Goal: Information Seeking & Learning: Learn about a topic

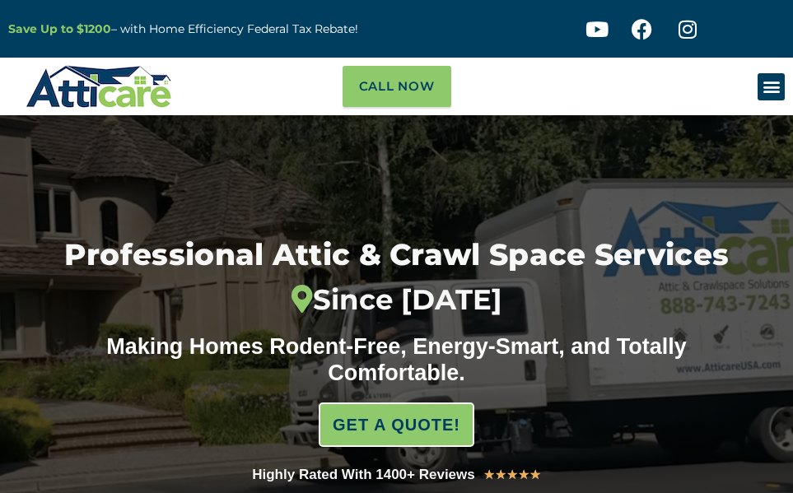
click at [772, 89] on icon "Menu Toggle" at bounding box center [772, 86] width 18 height 18
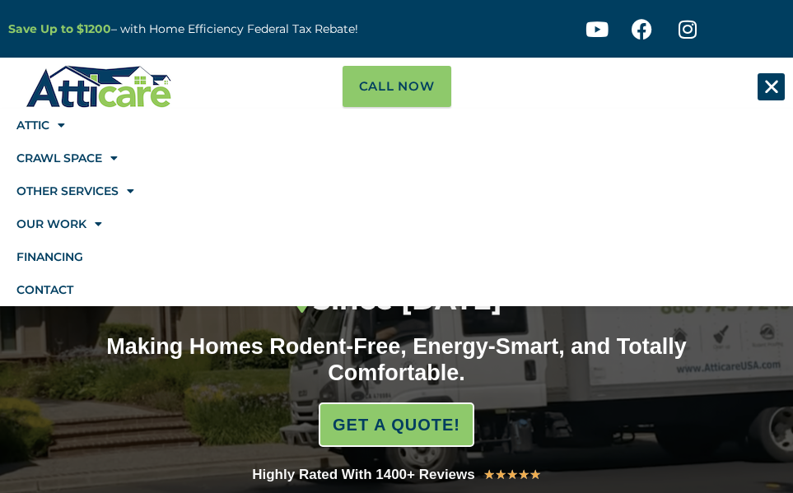
click at [772, 89] on icon "Menu Toggle" at bounding box center [772, 86] width 18 height 18
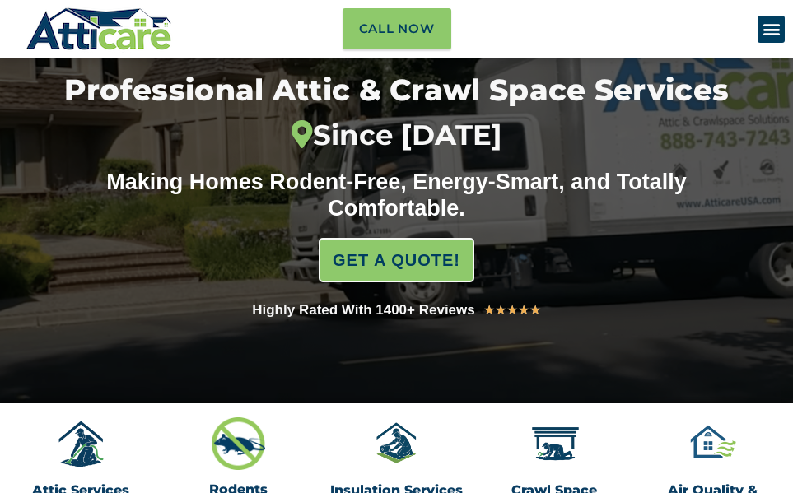
scroll to position [134, 0]
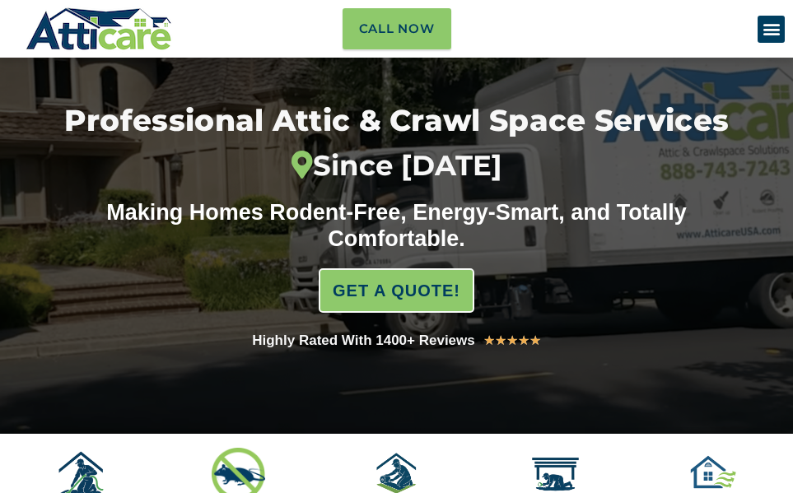
click at [766, 58] on div "Attic Attic Cleaning Rodent Proofing Air Sealing Insulation Whole House Fan Air…" at bounding box center [694, 29] width 199 height 58
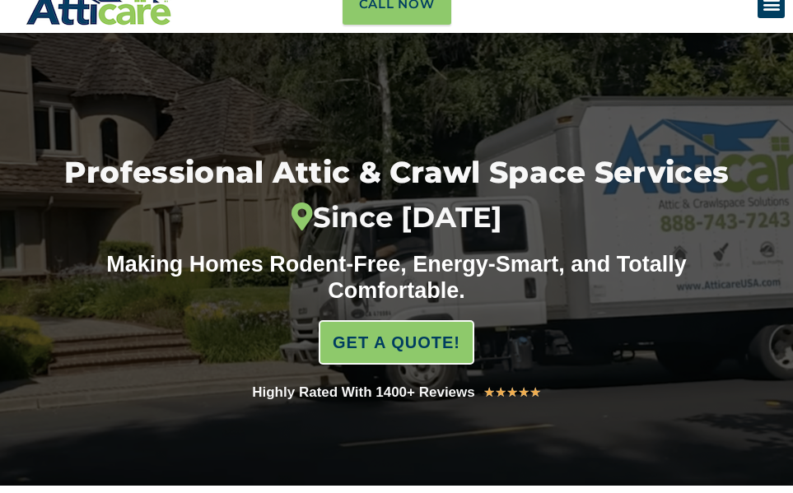
scroll to position [0, 0]
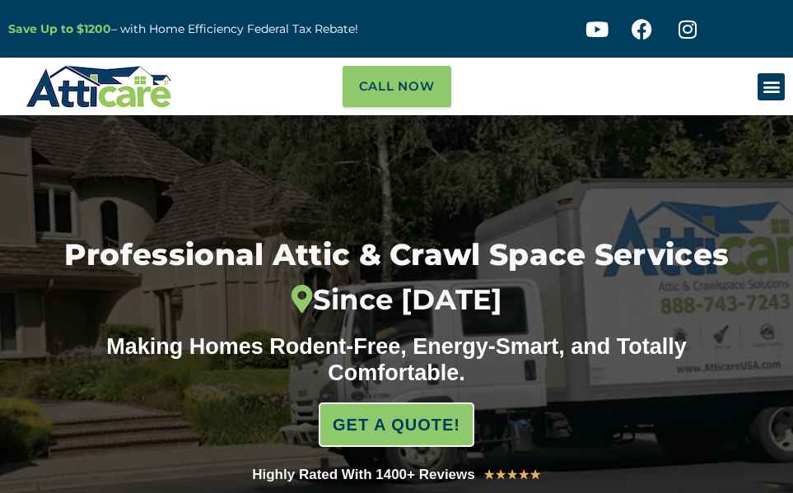
click at [764, 91] on icon "Menu Toggle" at bounding box center [772, 86] width 18 height 18
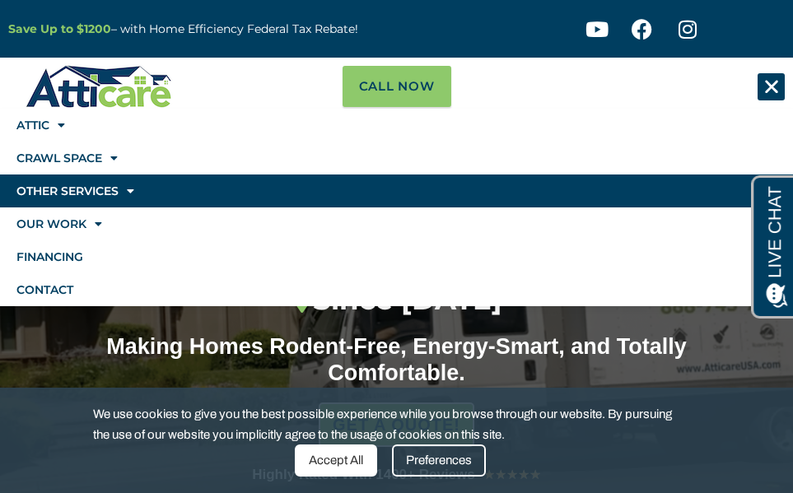
click at [119, 189] on span at bounding box center [127, 191] width 16 height 28
click at [124, 194] on span at bounding box center [127, 191] width 16 height 28
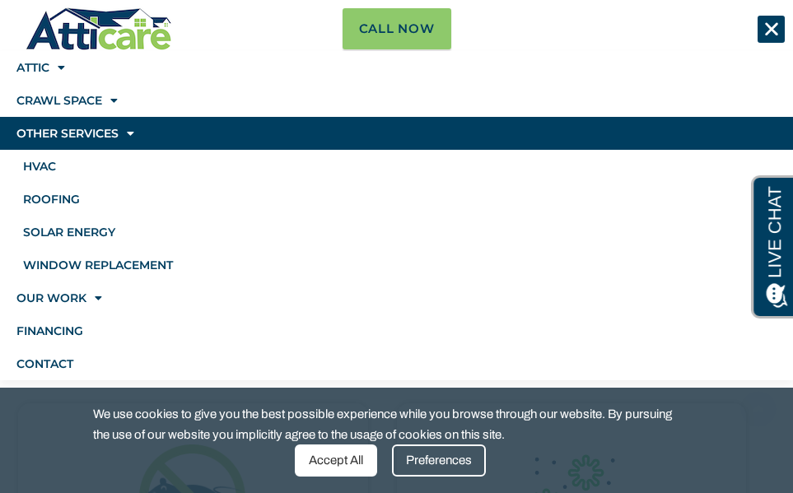
scroll to position [577, 0]
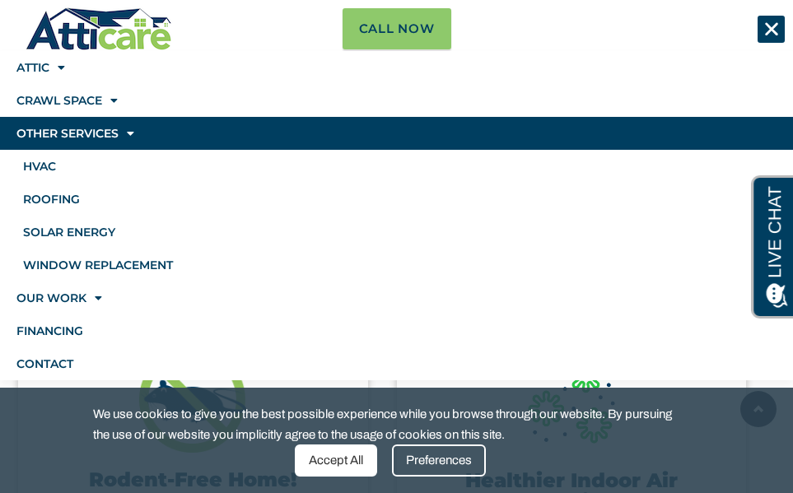
click at [41, 357] on body "1 Online Agent Close" at bounding box center [140, 382] width 264 height 124
click at [48, 364] on body "1 Online Agent Close" at bounding box center [140, 382] width 264 height 124
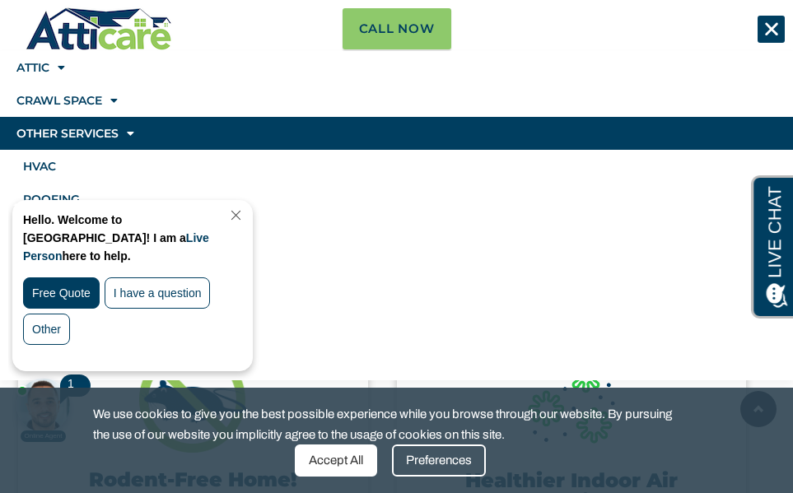
click at [245, 212] on link "Close Chat" at bounding box center [234, 215] width 22 height 12
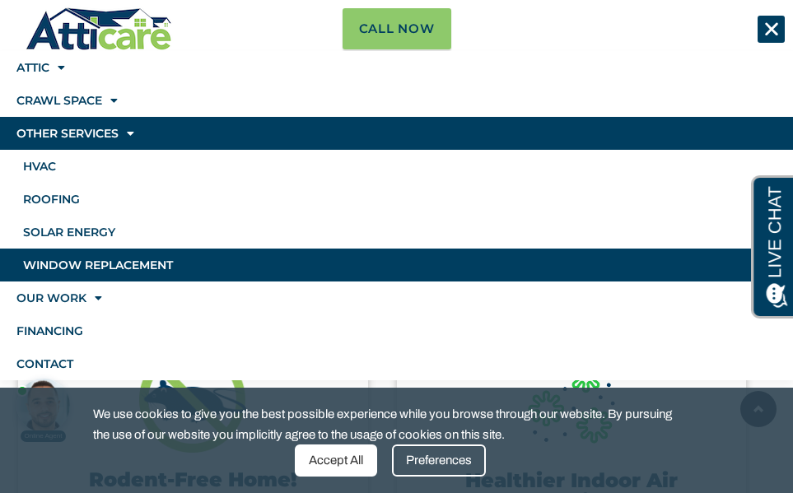
click at [382, 256] on link "Window Replacement" at bounding box center [396, 265] width 793 height 33
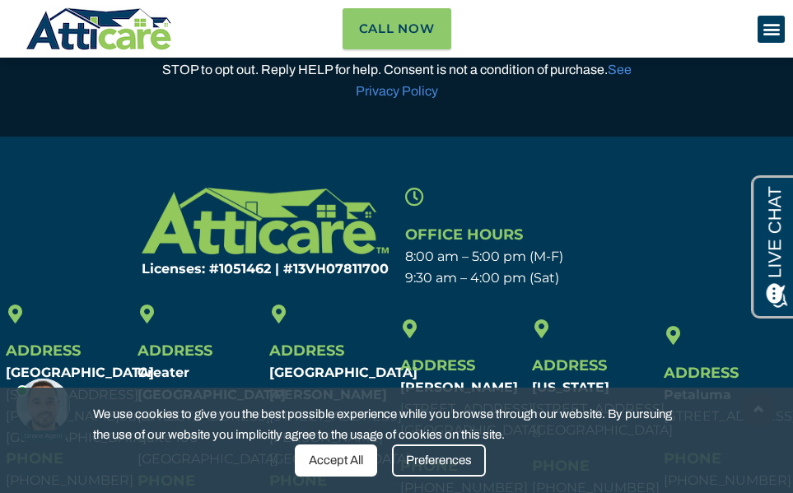
scroll to position [6088, 0]
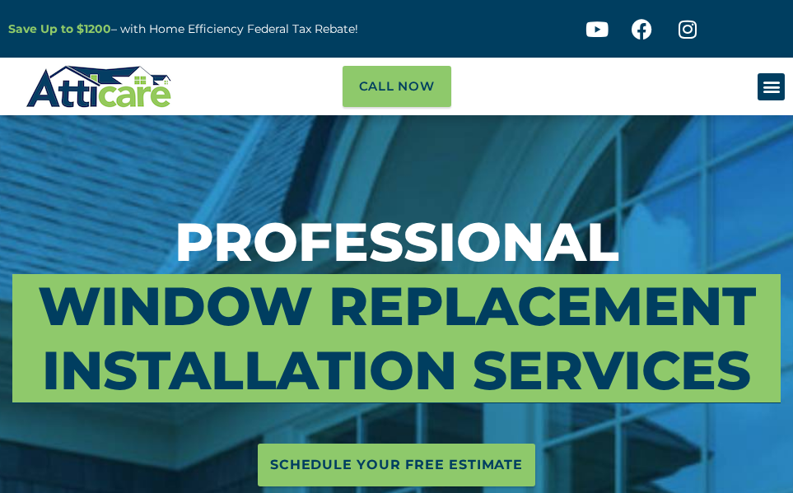
click at [764, 82] on icon "Menu Toggle" at bounding box center [772, 86] width 18 height 18
click at [758, 81] on div "Menu Toggle" at bounding box center [771, 86] width 27 height 27
click at [764, 83] on icon "Menu Toggle" at bounding box center [772, 86] width 18 height 18
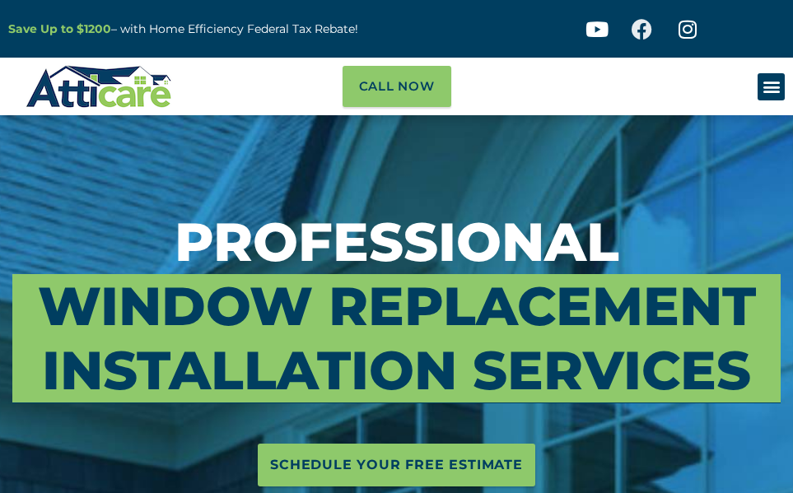
click at [638, 33] on icon at bounding box center [642, 29] width 21 height 21
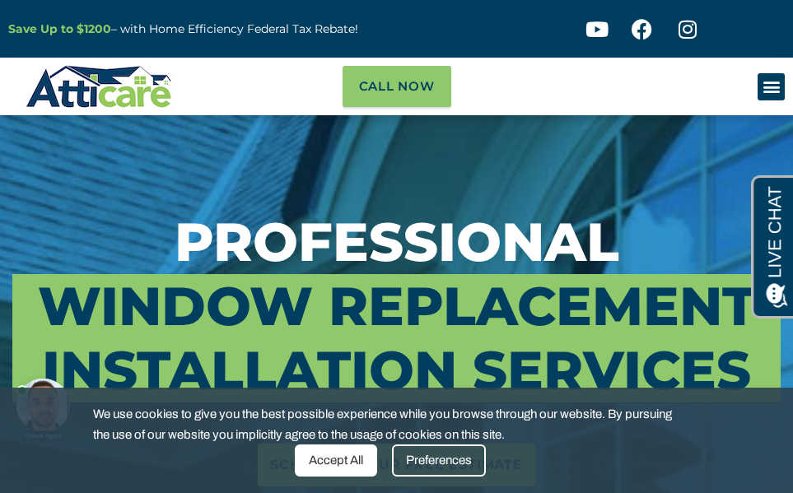
click at [376, 218] on h3 "Professional Window Replacement Installation Services" at bounding box center [396, 306] width 768 height 193
